Goal: Information Seeking & Learning: Learn about a topic

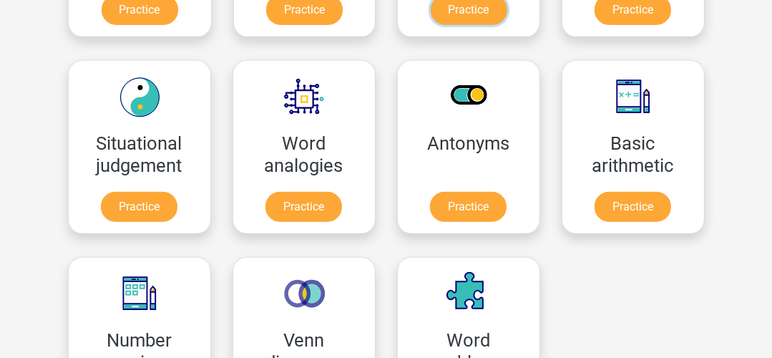
scroll to position [661, 0]
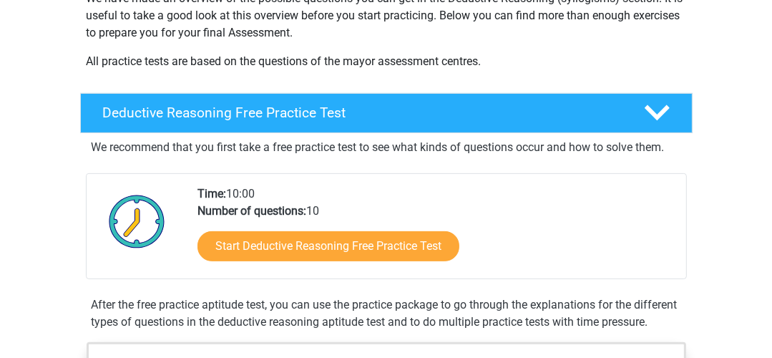
scroll to position [258, 0]
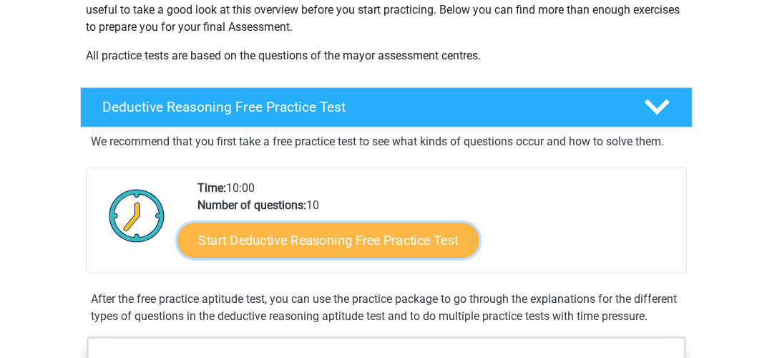
click at [401, 238] on link "Start Deductive Reasoning Free Practice Test" at bounding box center [328, 240] width 301 height 34
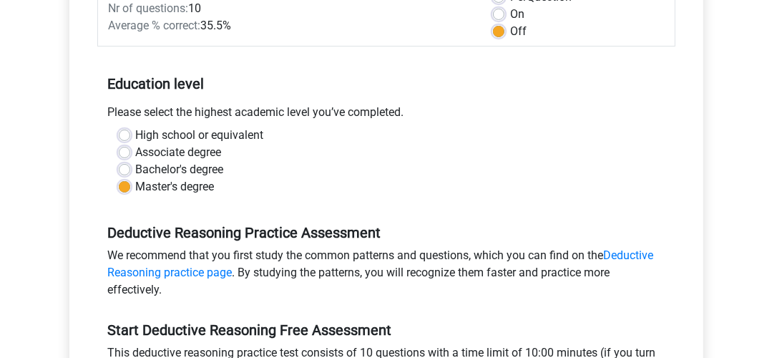
scroll to position [451, 0]
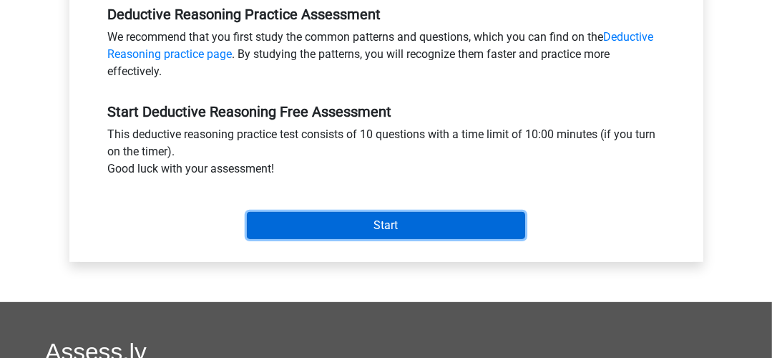
click at [468, 223] on input "Start" at bounding box center [386, 225] width 278 height 27
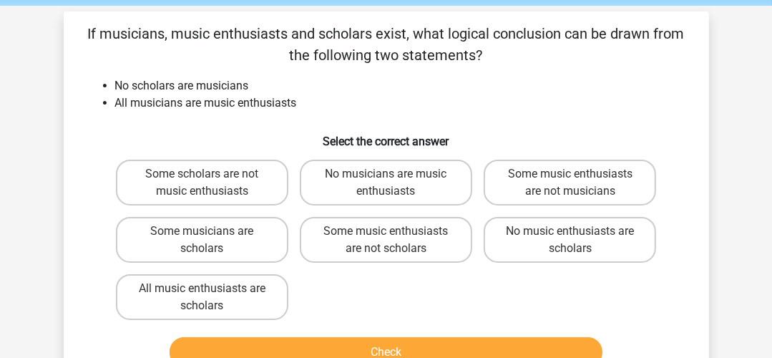
scroll to position [56, 0]
